Goal: Task Accomplishment & Management: Manage account settings

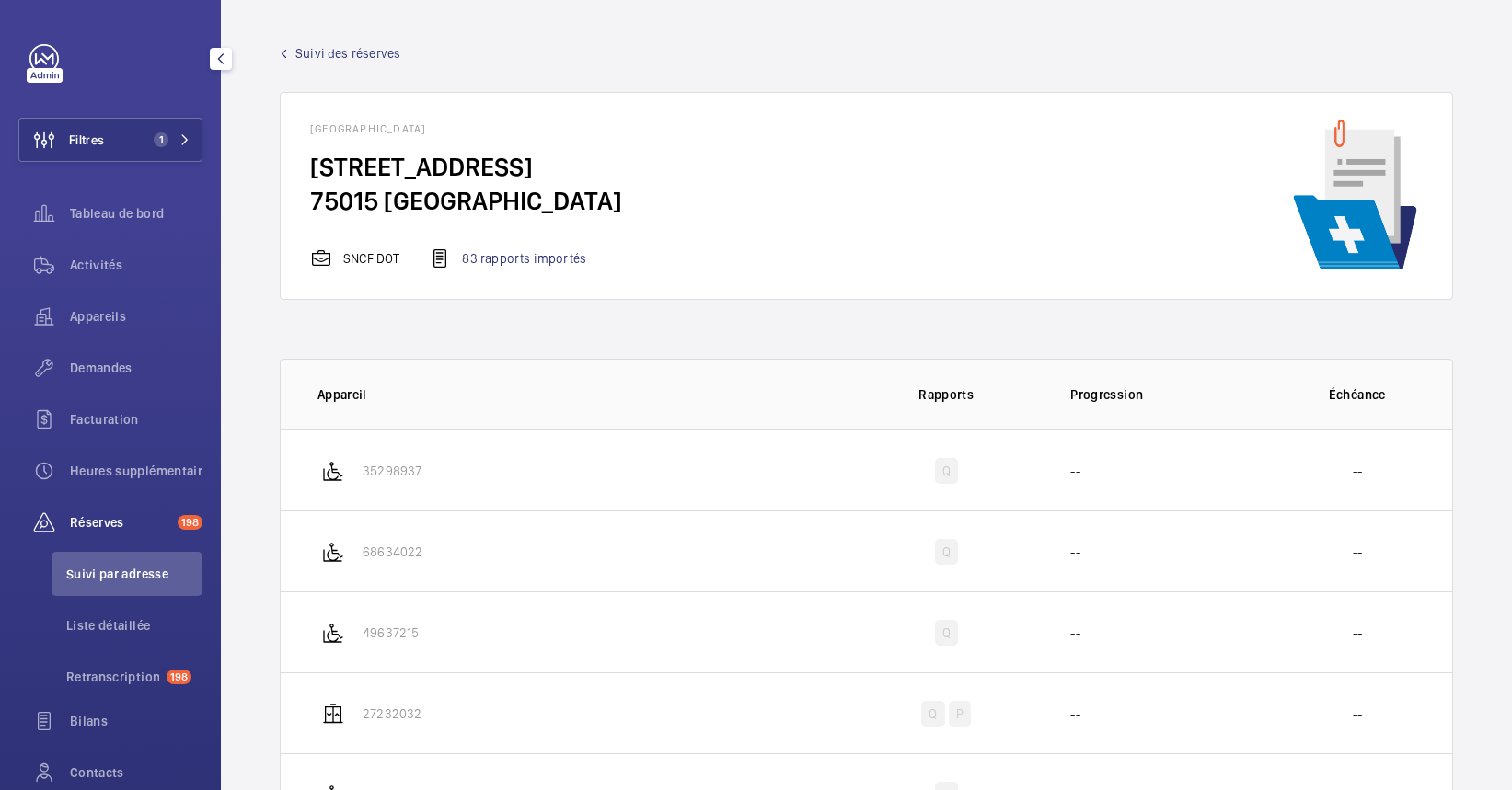
click at [103, 323] on span "Appareils" at bounding box center [135, 316] width 133 height 19
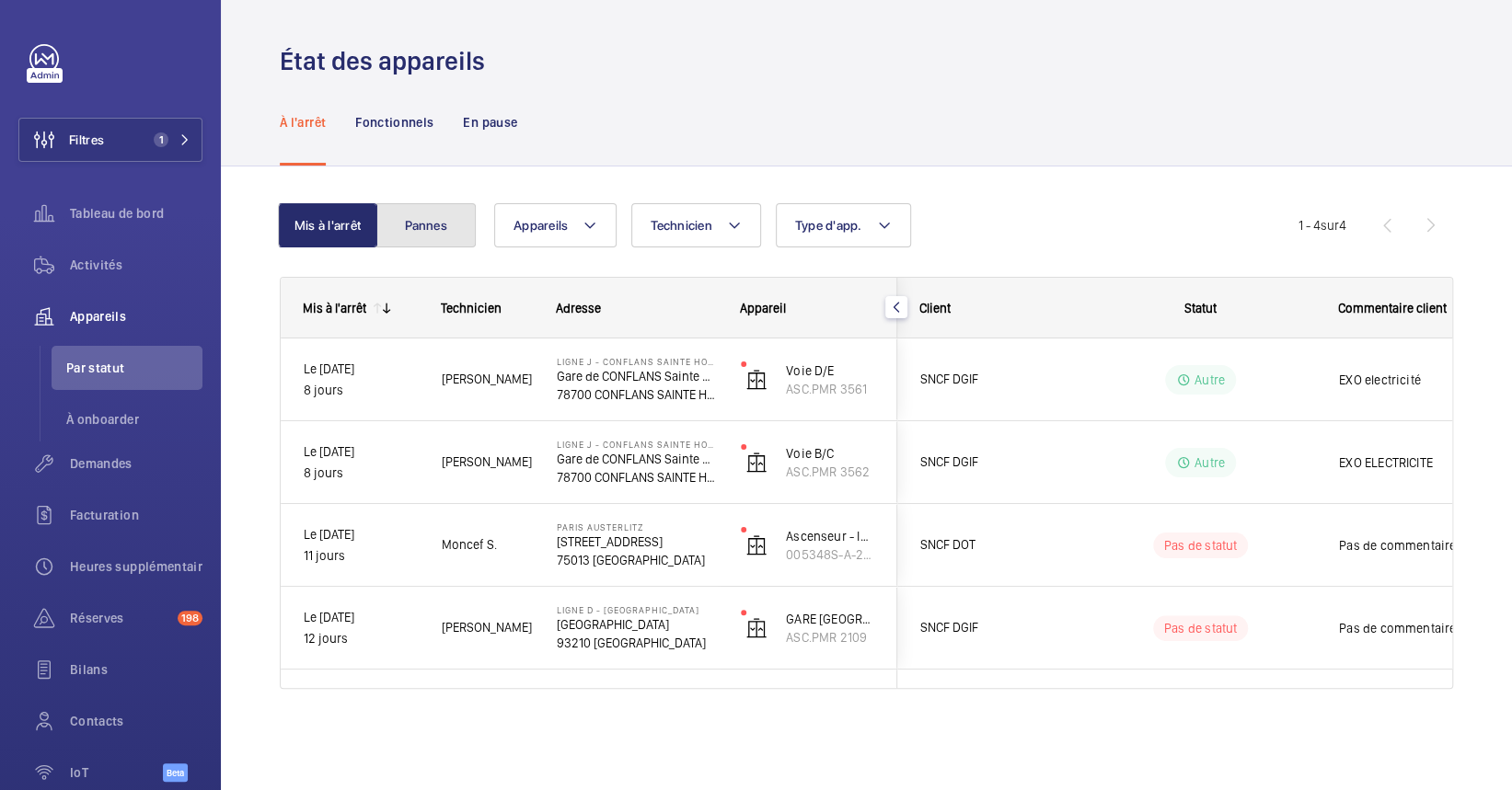
click at [434, 210] on button "Pannes" at bounding box center [426, 225] width 99 height 45
